Goal: Information Seeking & Learning: Learn about a topic

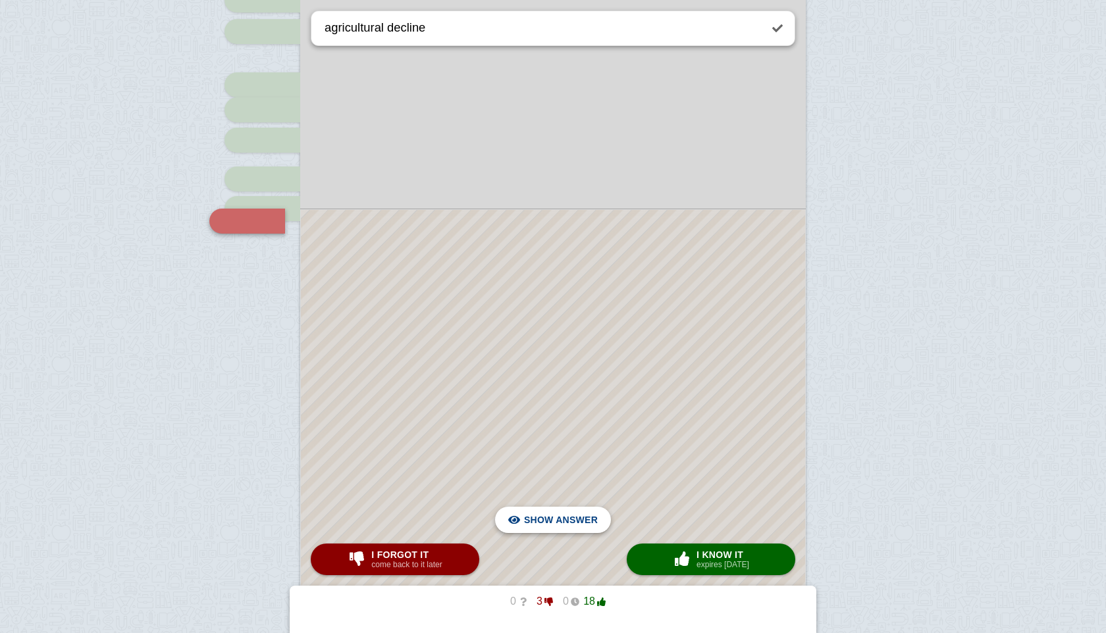
click at [572, 520] on span "Hide answer" at bounding box center [563, 520] width 68 height 29
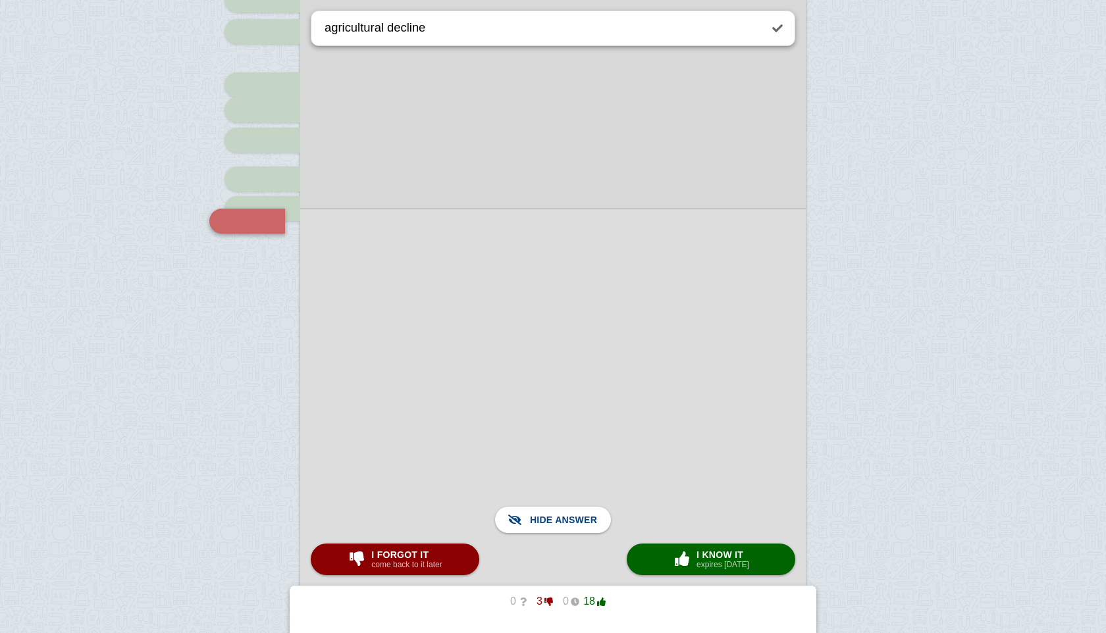
click at [564, 444] on div at bounding box center [553, 436] width 506 height 454
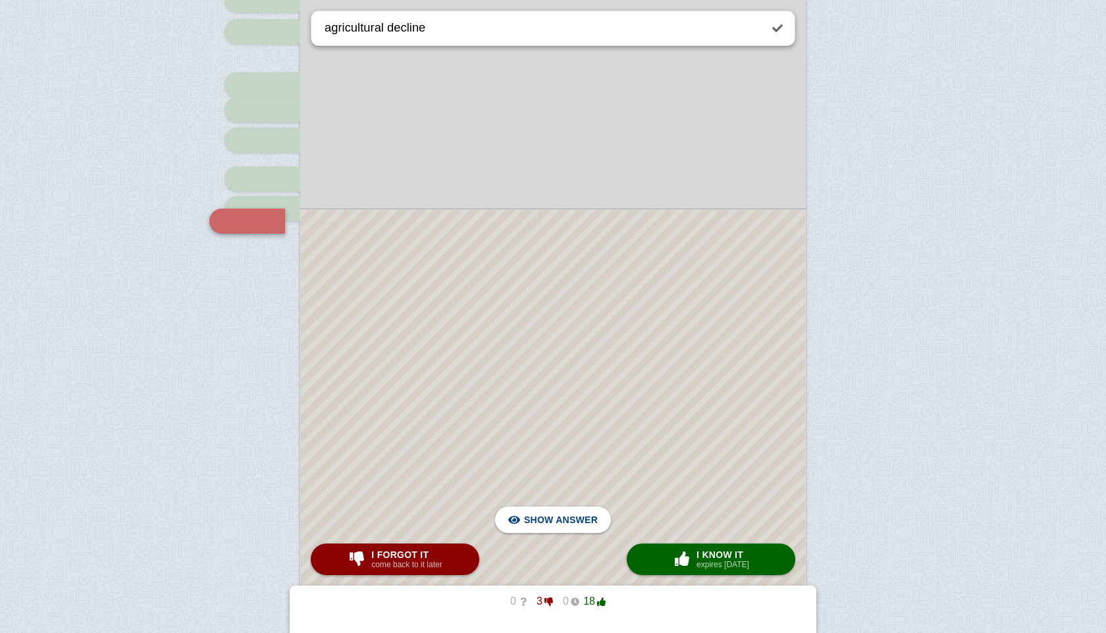
click at [710, 544] on button "× 0 I know it expires [DATE]" at bounding box center [711, 560] width 169 height 32
type textarea "industrial revolution introduction"
checkbox input "false"
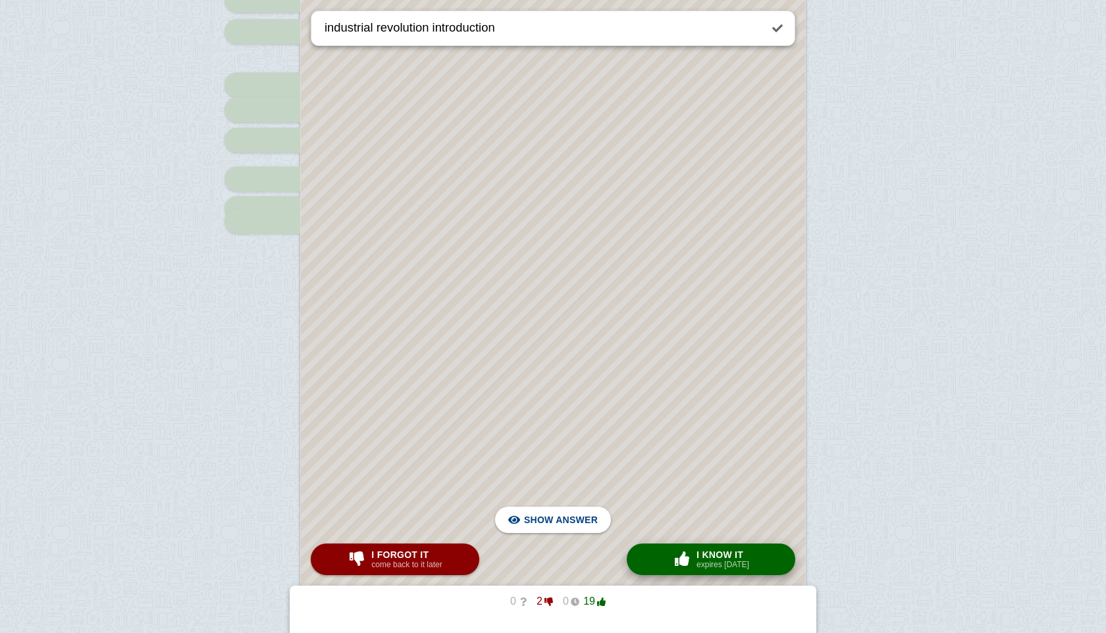
scroll to position [146, 0]
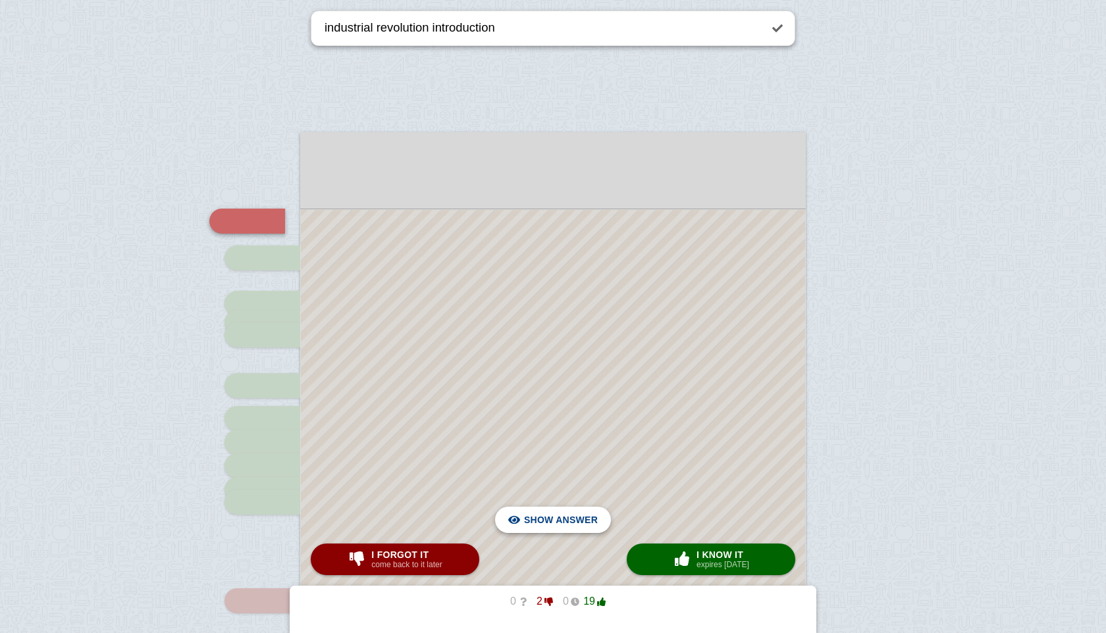
click at [575, 518] on span "Hide answer" at bounding box center [563, 520] width 68 height 29
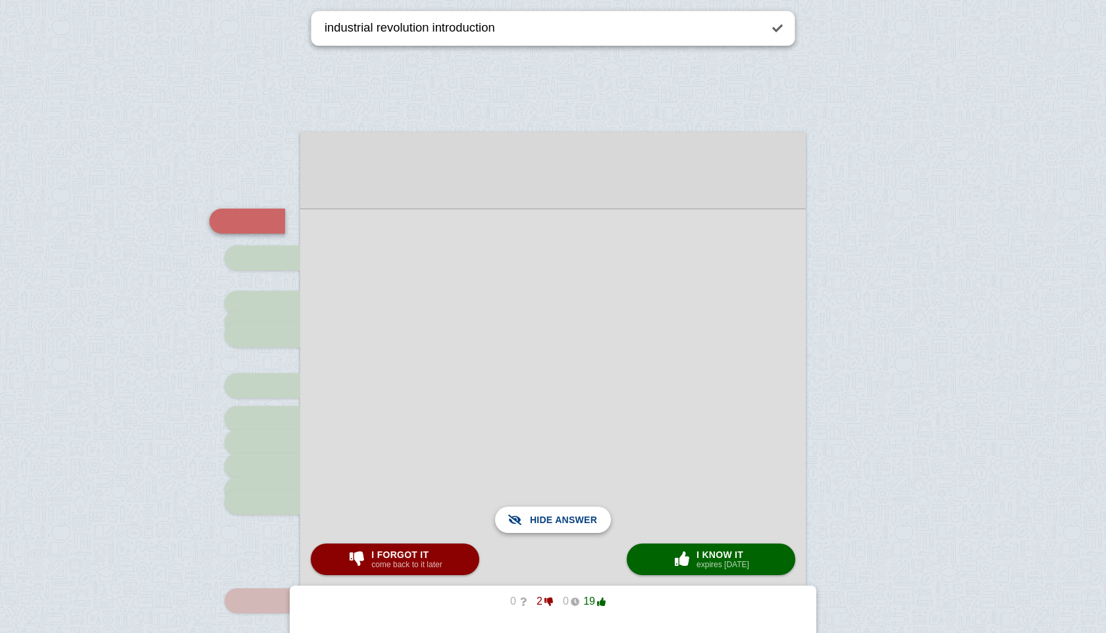
click at [575, 518] on span "Show answer" at bounding box center [561, 520] width 74 height 29
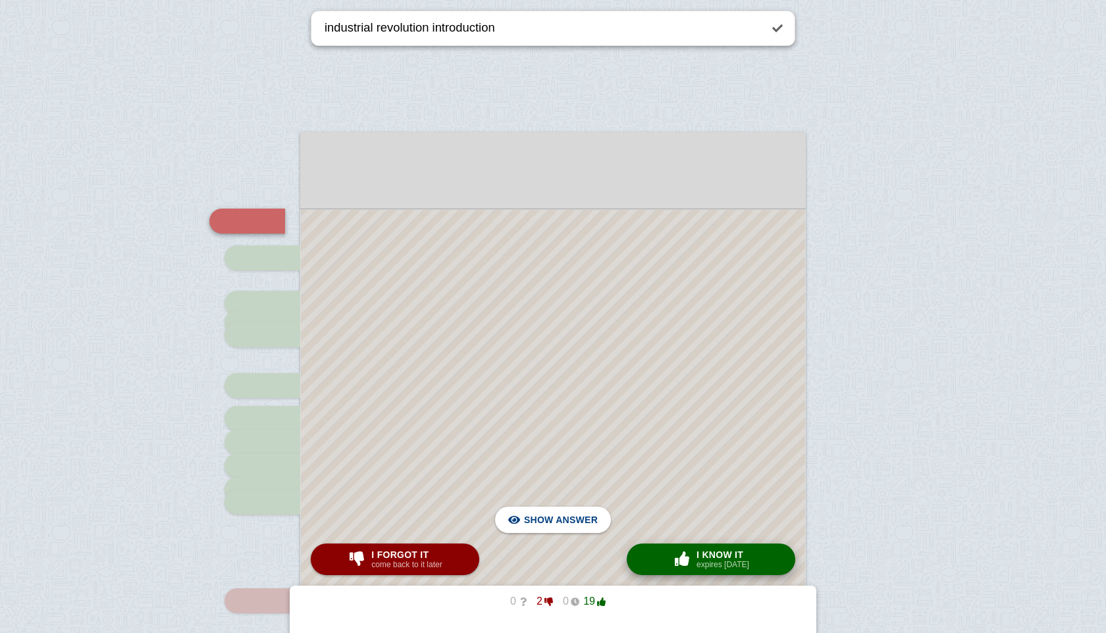
click at [708, 557] on span "I know it" at bounding box center [723, 555] width 53 height 11
type textarea "why [GEOGRAPHIC_DATA]?"
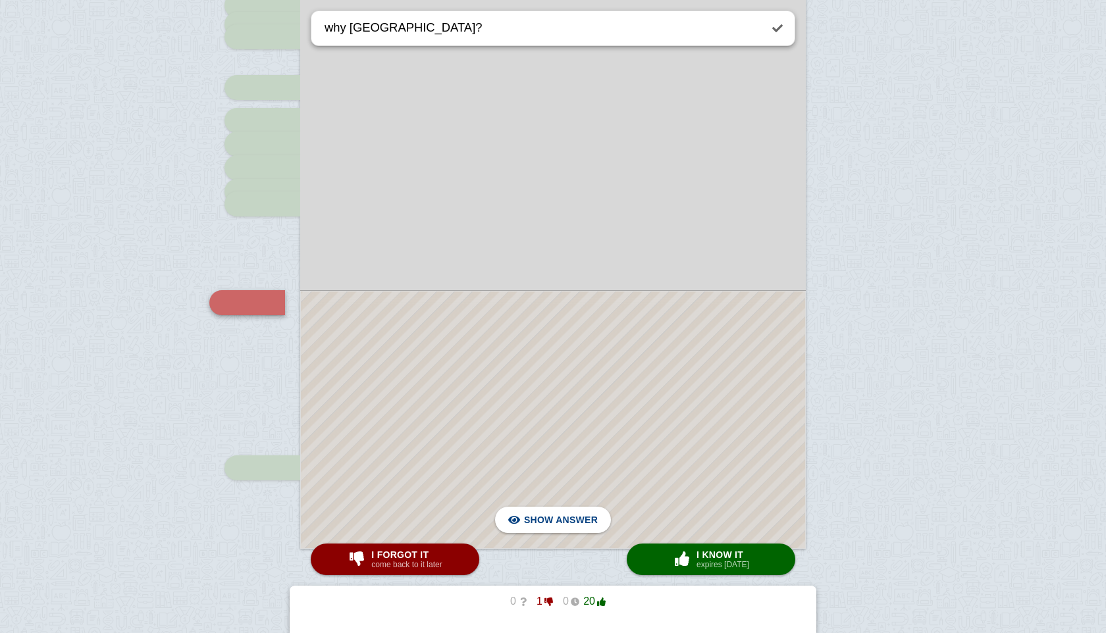
scroll to position [447, 0]
click at [718, 550] on span "I know it" at bounding box center [723, 555] width 53 height 11
checkbox input "true"
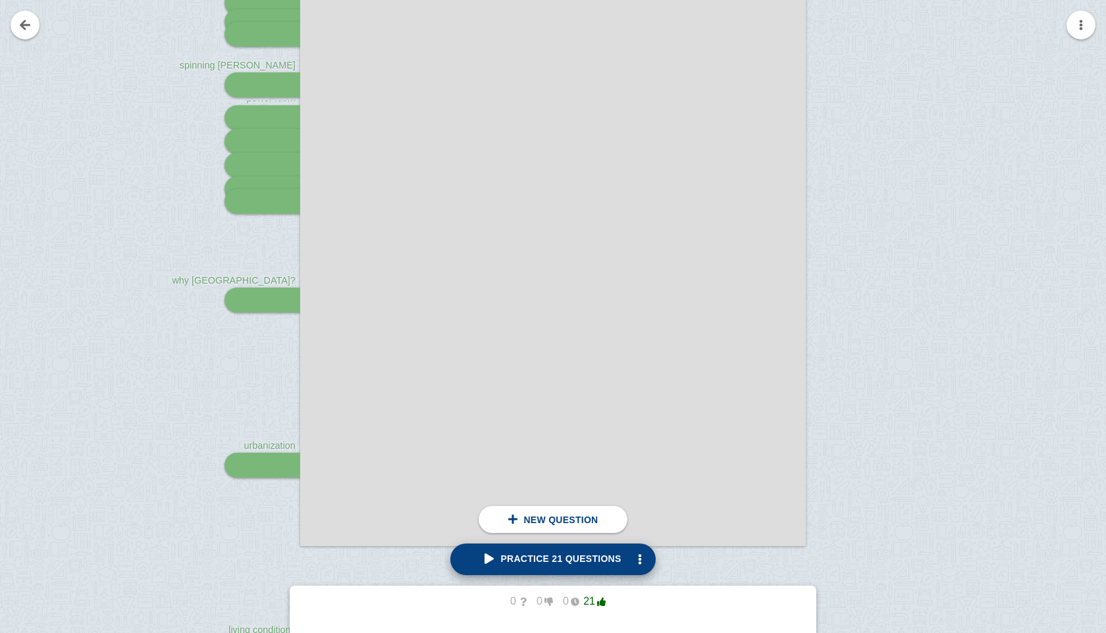
click at [577, 557] on span "Practice 21 questions" at bounding box center [553, 559] width 136 height 11
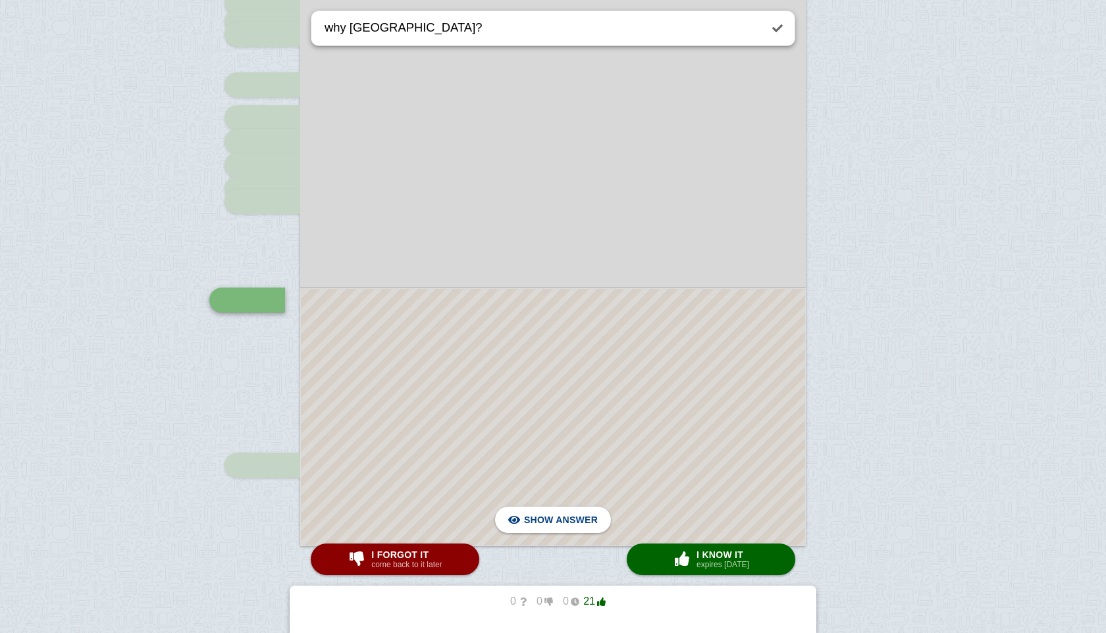
scroll to position [526, 0]
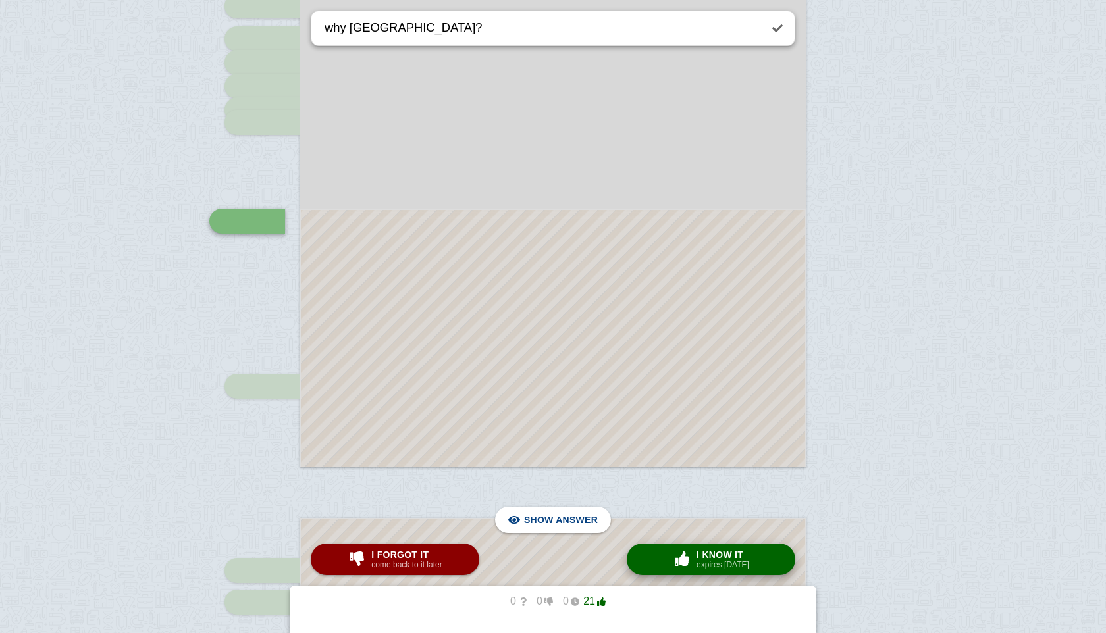
click at [693, 552] on div "× 0 I know it expires [DATE]" at bounding box center [711, 559] width 82 height 21
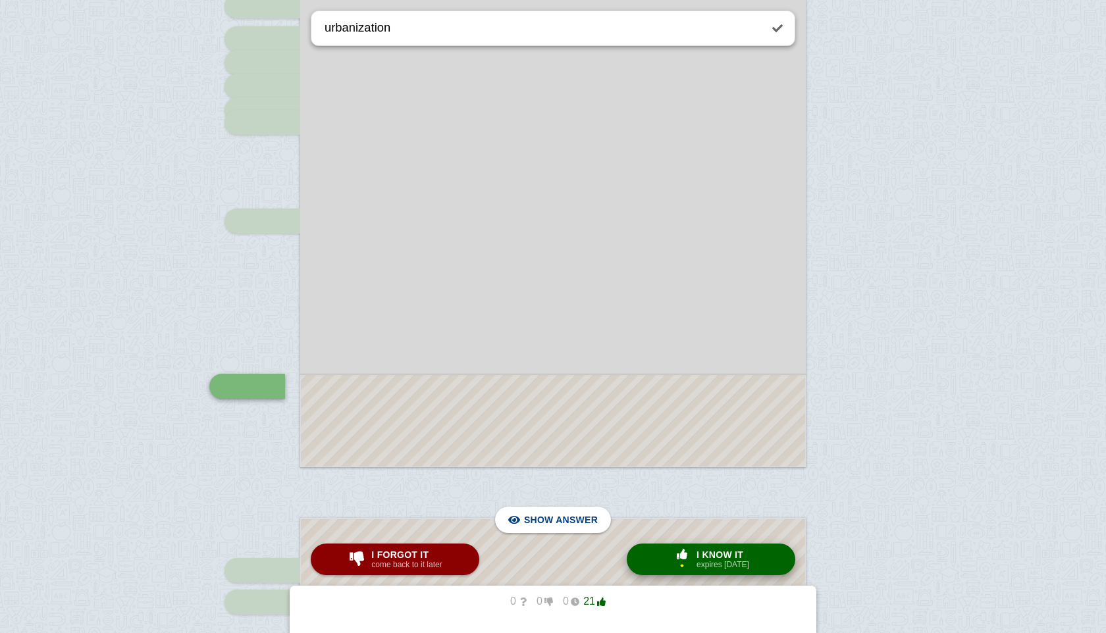
scroll to position [691, 0]
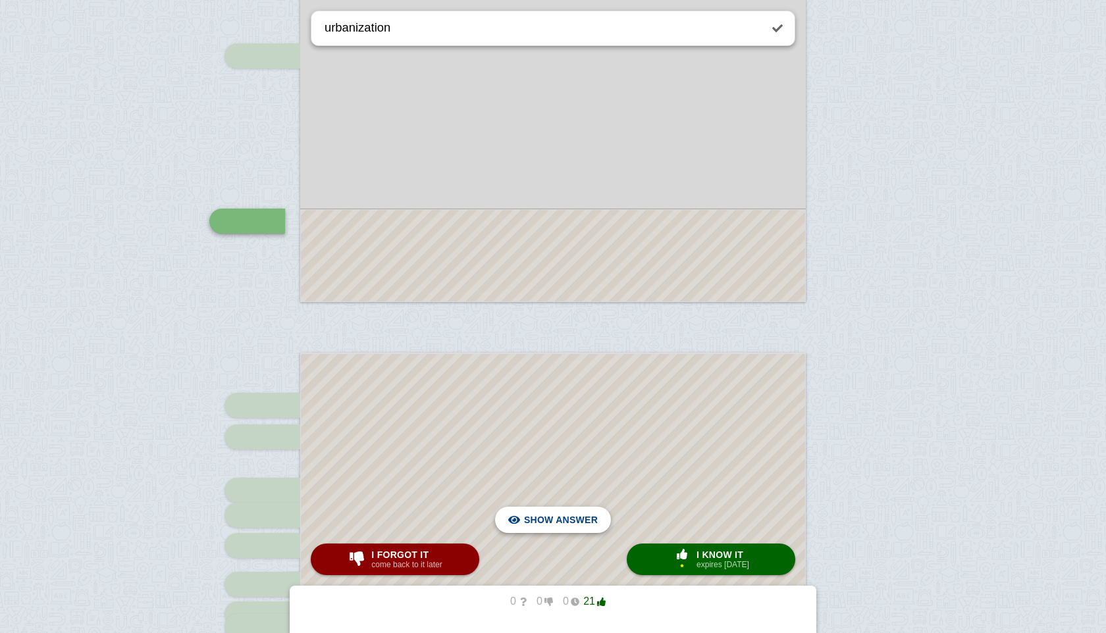
click at [539, 514] on span "Hide answer" at bounding box center [563, 520] width 68 height 29
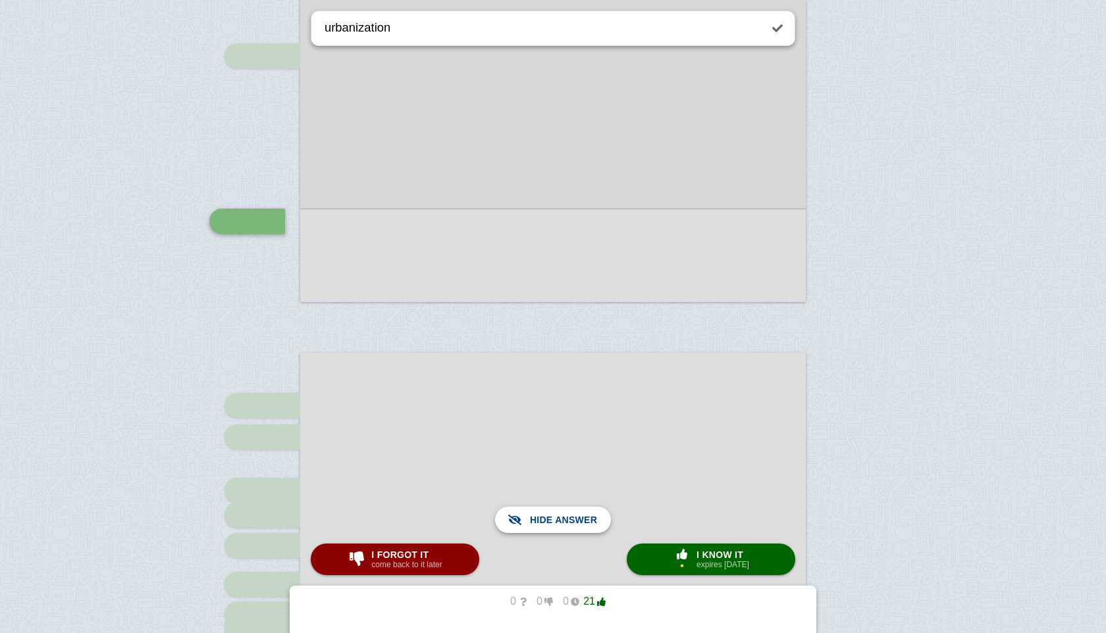
click at [539, 514] on span "Show answer" at bounding box center [561, 520] width 74 height 29
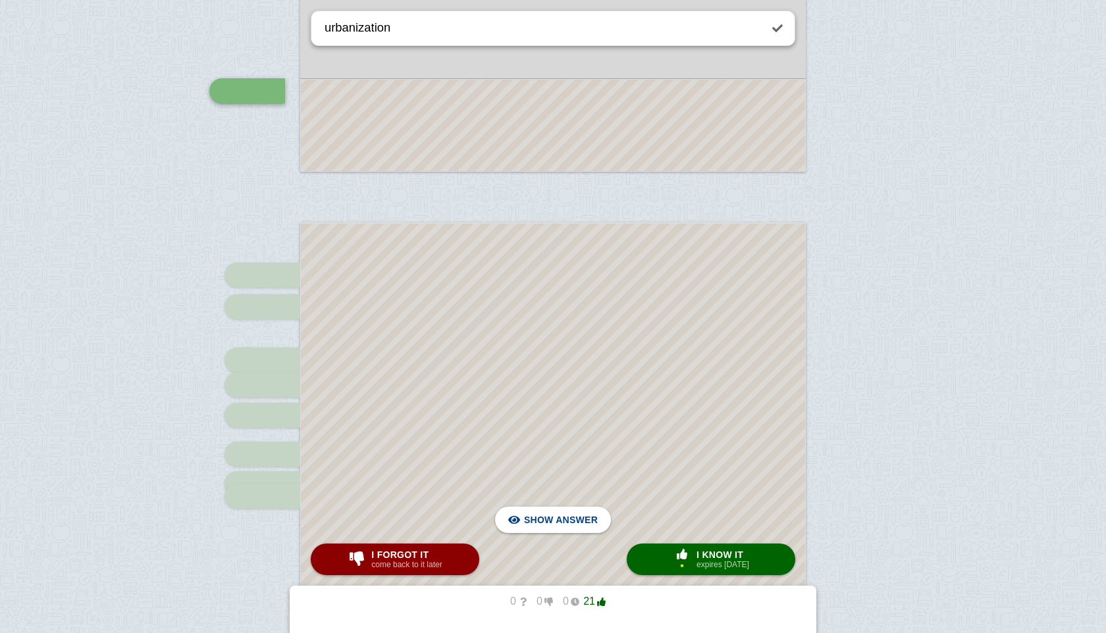
scroll to position [823, 0]
click at [542, 527] on span "Hide answer" at bounding box center [563, 520] width 68 height 29
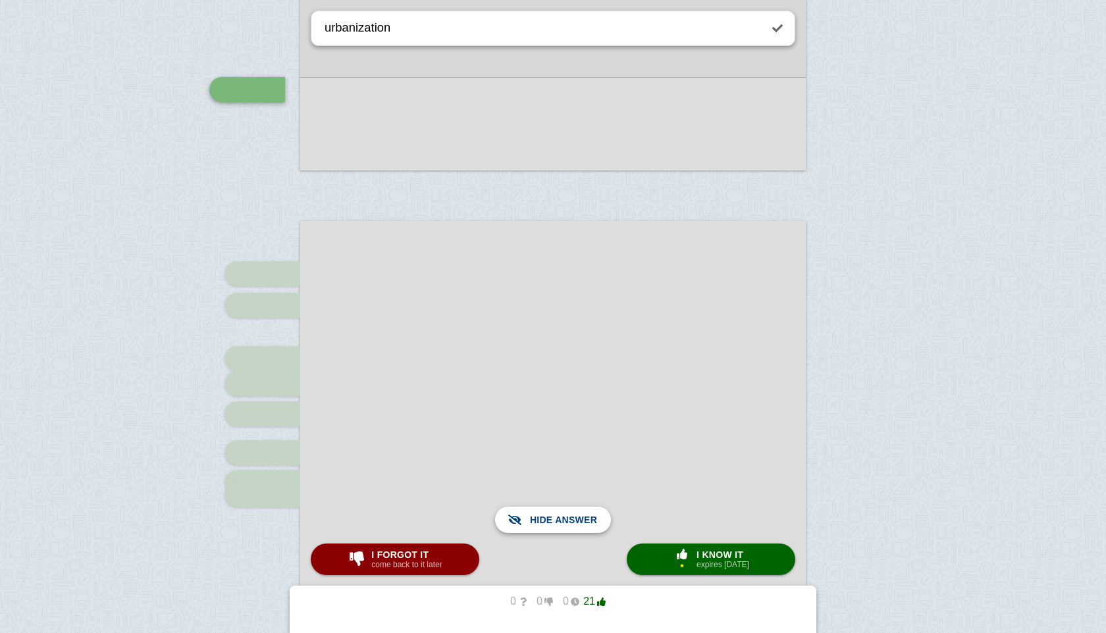
click at [542, 527] on span "Show answer" at bounding box center [561, 520] width 74 height 29
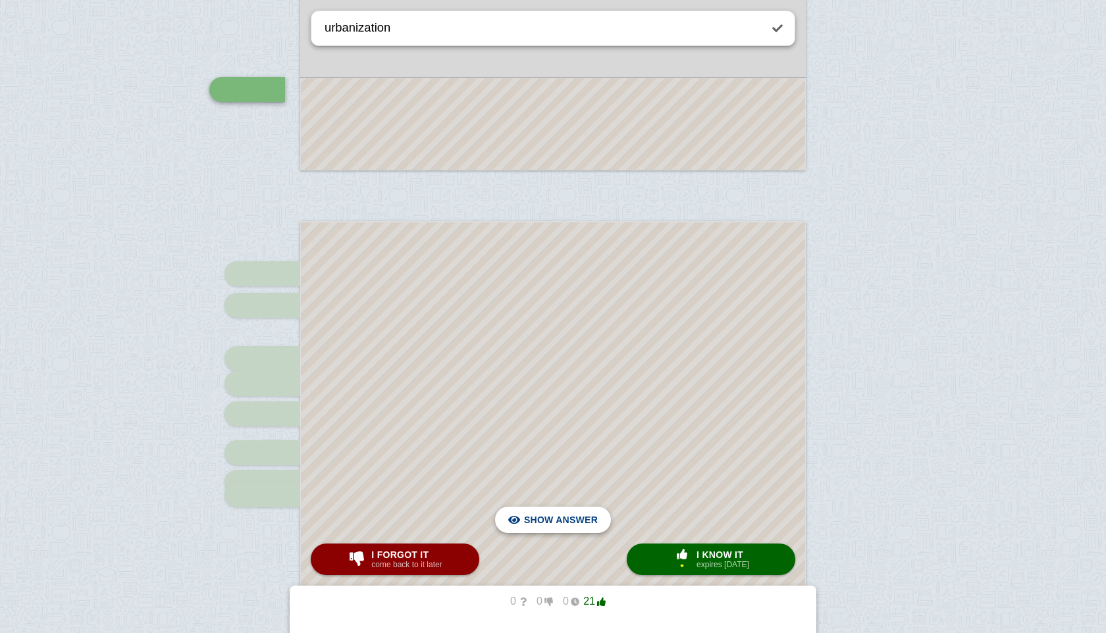
click at [555, 528] on span "Hide answer" at bounding box center [563, 520] width 68 height 29
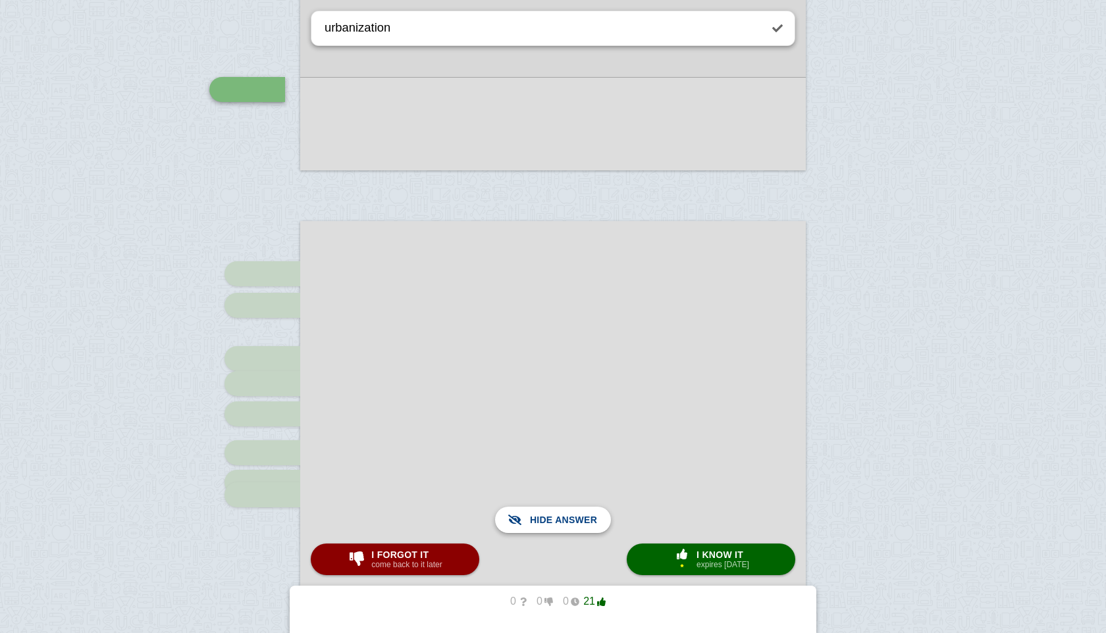
click at [555, 528] on span "Show answer" at bounding box center [561, 520] width 74 height 29
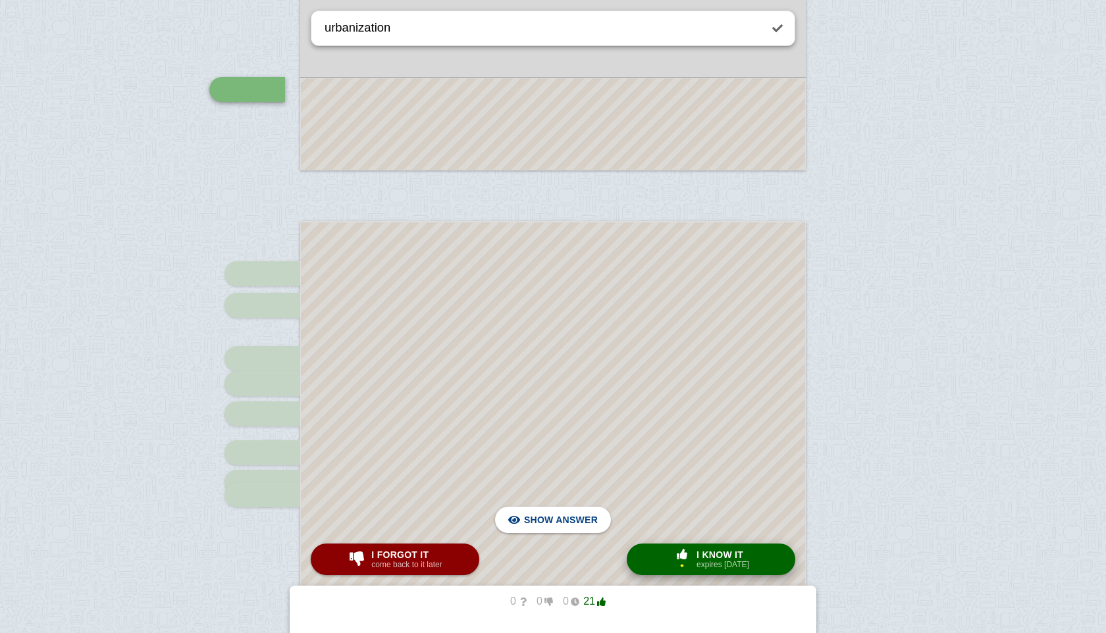
click at [665, 548] on button "× 1 I know it expires [DATE]" at bounding box center [711, 560] width 169 height 32
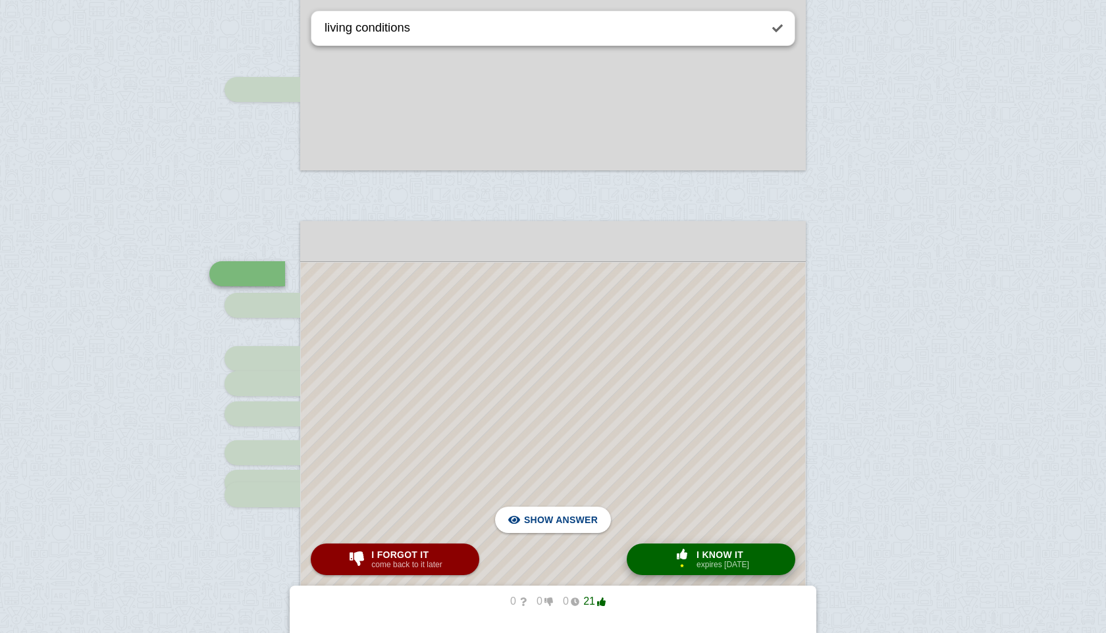
scroll to position [876, 0]
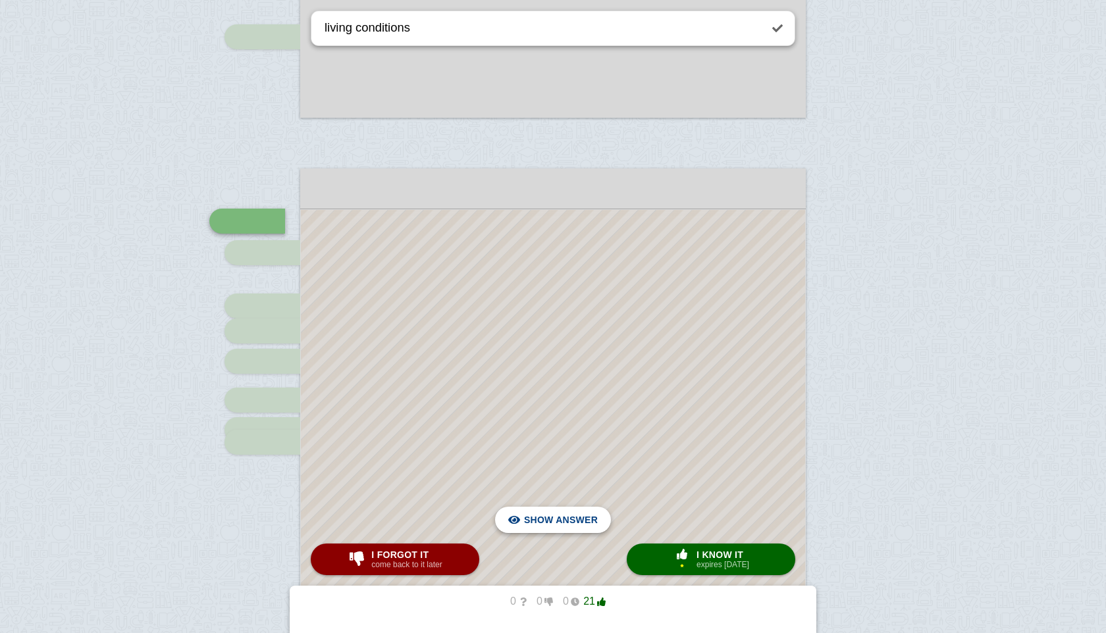
click at [576, 523] on span "Hide answer" at bounding box center [563, 520] width 68 height 29
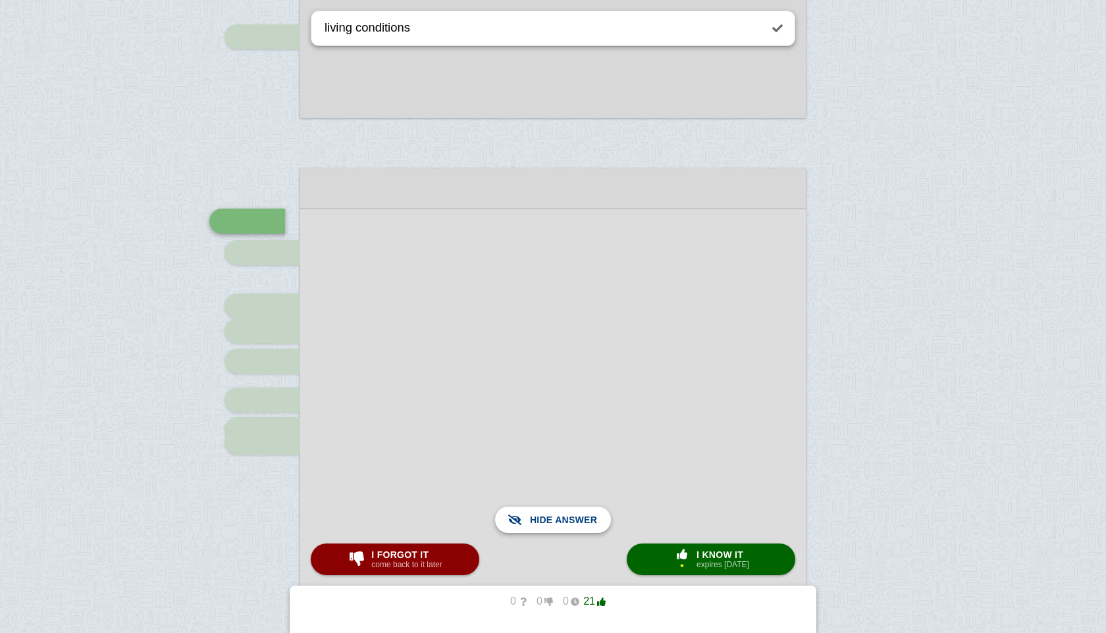
click at [576, 523] on span "Show answer" at bounding box center [561, 520] width 74 height 29
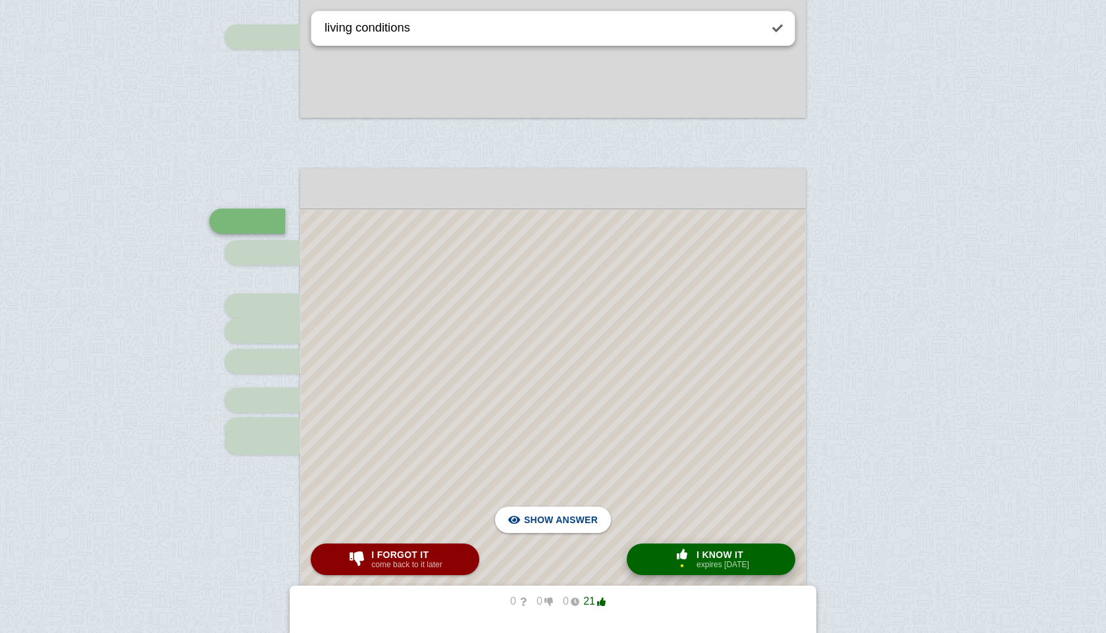
click at [688, 556] on span "button" at bounding box center [682, 555] width 24 height 12
type textarea "middle class growth"
